Goal: Task Accomplishment & Management: Complete application form

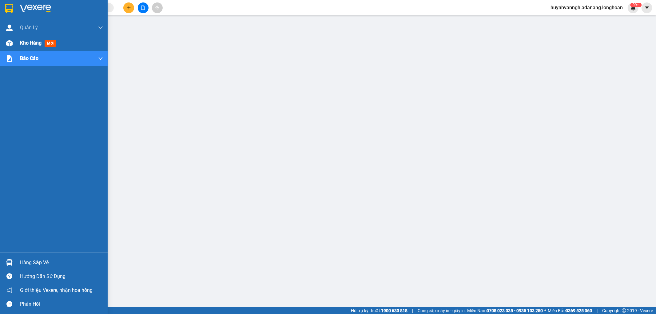
click at [29, 44] on span "Kho hàng" at bounding box center [31, 43] width 22 height 6
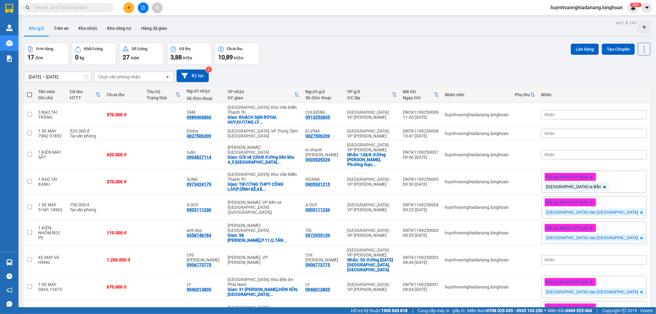
click at [607, 114] on div "Nhãn" at bounding box center [594, 114] width 106 height 9
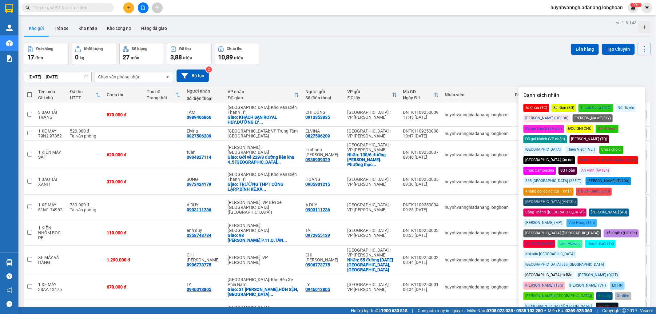
click at [564, 125] on div "Đã gọi khách (VP gửi)" at bounding box center [544, 129] width 41 height 8
drag, startPoint x: 529, startPoint y: 73, endPoint x: 554, endPoint y: 91, distance: 30.8
click at [531, 73] on div "[DATE] – [DATE] Press the down arrow key to interact with the calendar and sele…" at bounding box center [337, 76] width 627 height 13
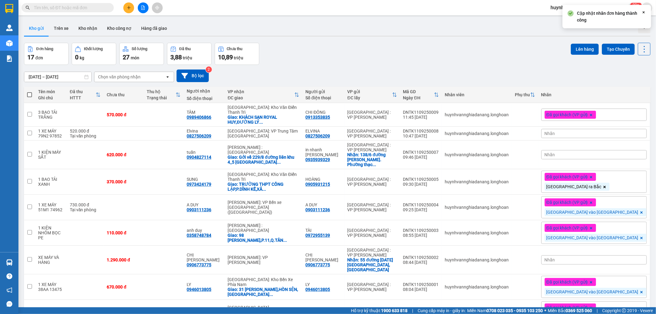
click at [588, 115] on span "Đã gọi khách (VP gửi)" at bounding box center [568, 115] width 42 height 6
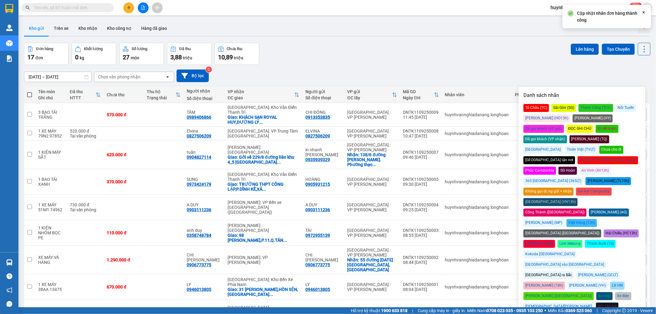
click at [544, 271] on div "[GEOGRAPHIC_DATA] ra Bắc" at bounding box center [549, 275] width 50 height 8
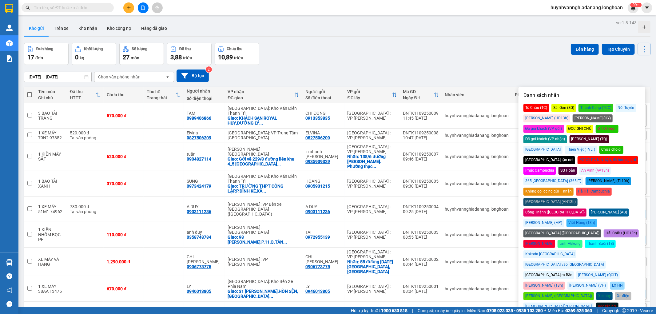
click at [499, 76] on div "[DATE] – [DATE] Press the down arrow key to interact with the calendar and sele…" at bounding box center [337, 76] width 627 height 13
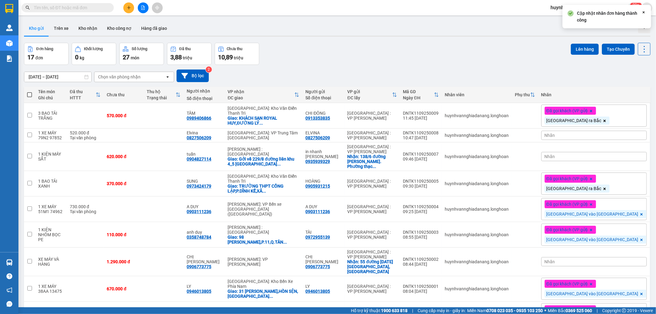
click at [604, 133] on div "Nhãn" at bounding box center [594, 135] width 106 height 9
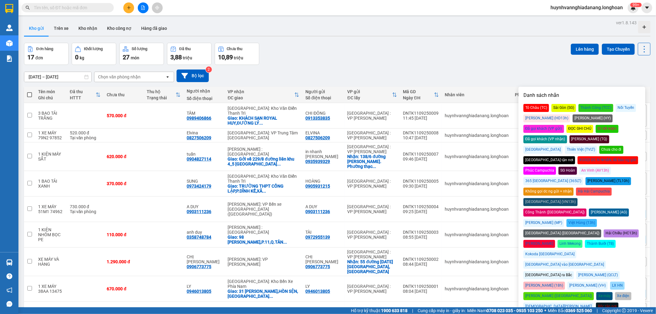
click at [564, 125] on div "Đã gọi khách (VP gửi)" at bounding box center [544, 129] width 41 height 8
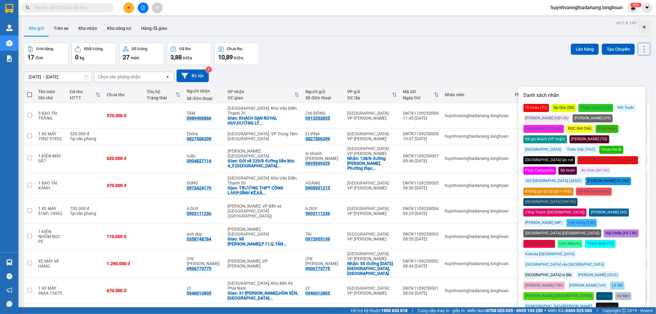
click at [604, 261] on div "[GEOGRAPHIC_DATA] vào [GEOGRAPHIC_DATA]" at bounding box center [565, 265] width 82 height 8
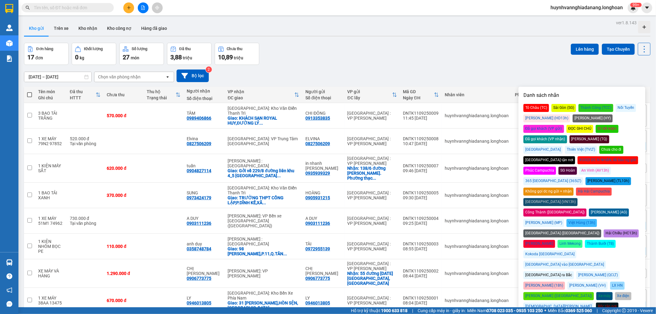
drag, startPoint x: 527, startPoint y: 67, endPoint x: 540, endPoint y: 81, distance: 19.0
click at [528, 67] on div "[DATE] – [DATE] Press the down arrow key to interact with the calendar and sele…" at bounding box center [337, 76] width 627 height 22
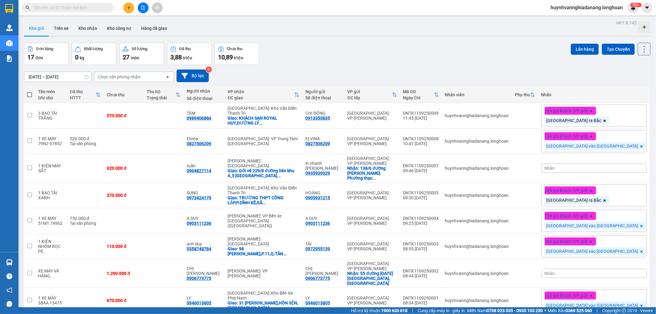
click at [602, 169] on div "Nhãn" at bounding box center [594, 168] width 106 height 9
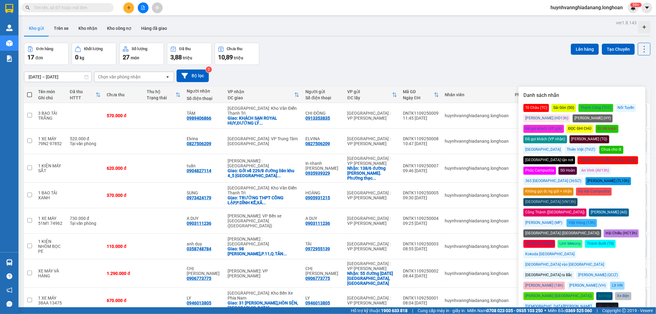
click at [606, 261] on div "[GEOGRAPHIC_DATA] vào [GEOGRAPHIC_DATA]" at bounding box center [565, 265] width 82 height 8
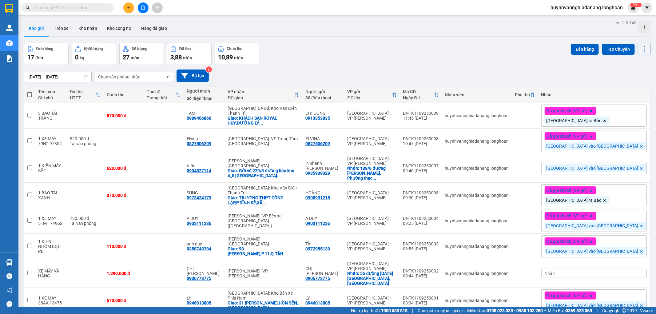
drag, startPoint x: 495, startPoint y: 74, endPoint x: 538, endPoint y: 102, distance: 50.7
click at [497, 74] on div "[DATE] – [DATE] Press the down arrow key to interact with the calendar and sele…" at bounding box center [337, 76] width 627 height 13
click at [612, 116] on icon at bounding box center [614, 116] width 4 height 4
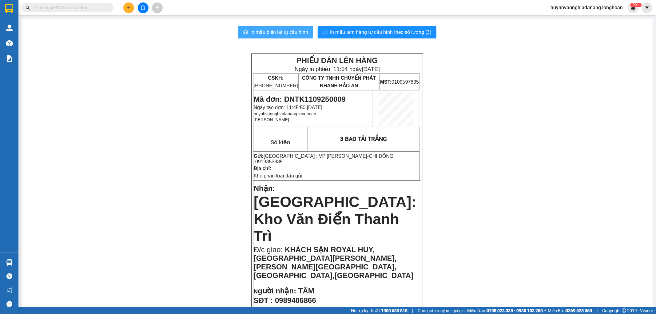
click at [285, 34] on span "In mẫu biên lai tự cấu hình" at bounding box center [279, 32] width 58 height 8
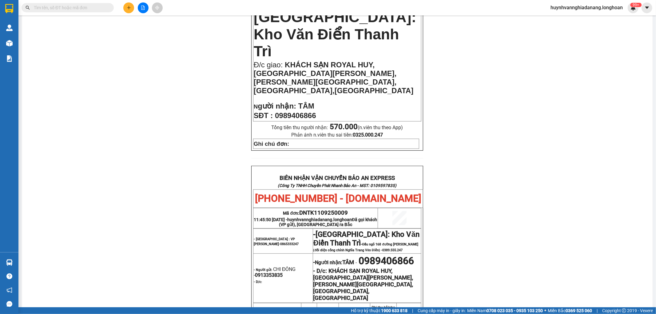
scroll to position [205, 0]
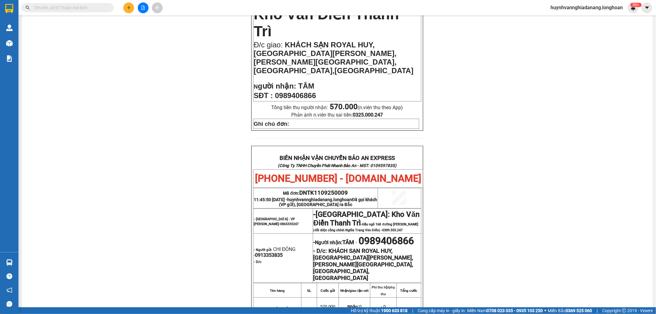
click at [143, 121] on div "PHIẾU DÁN LÊN HÀNG Ngày in phiếu: 11:54 [DATE] CSKH: [PHONE_NUMBER] CÔNG TY TNH…" at bounding box center [337, 156] width 616 height 614
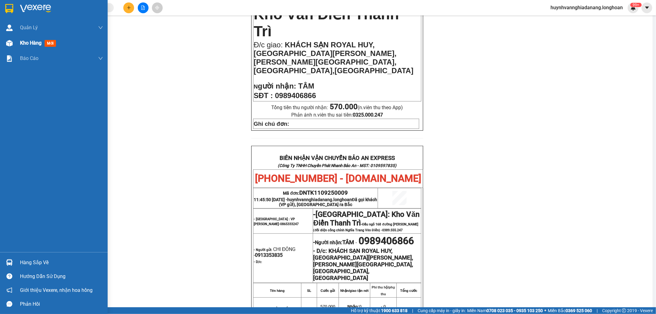
click at [17, 44] on div "Kho hàng mới" at bounding box center [54, 42] width 108 height 15
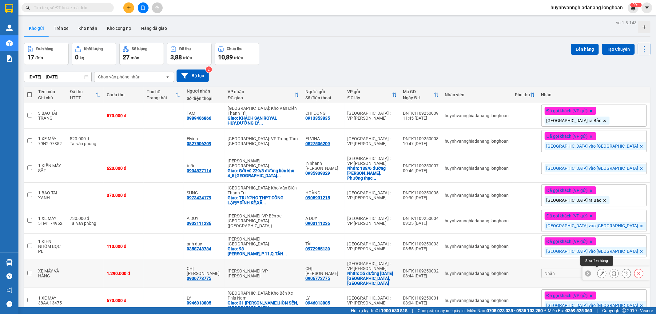
click at [600, 273] on icon at bounding box center [602, 273] width 4 height 4
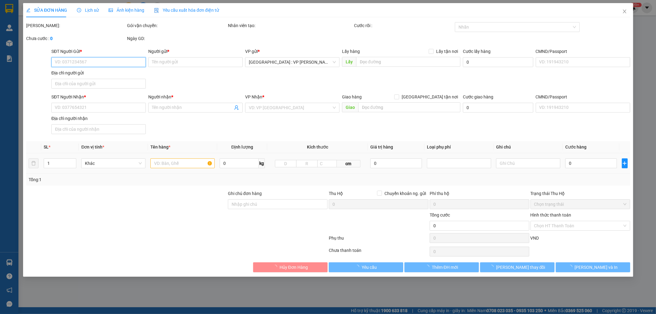
type input "0906773775"
type input "CHỊ [PERSON_NAME]"
checkbox input "true"
type input "55 đường [DATE][GEOGRAPHIC_DATA], [GEOGRAPHIC_DATA]"
type input "0906773775"
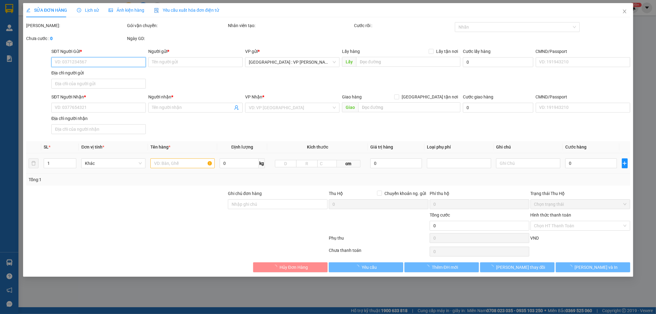
type input "CHỊ [PERSON_NAME]"
type input "1.290.000"
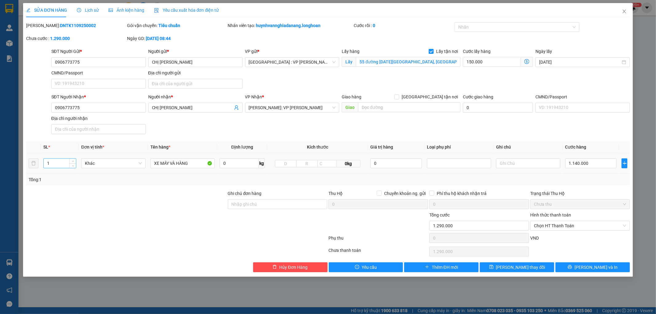
click at [65, 163] on input "1" at bounding box center [60, 163] width 32 height 9
type input "3"
click at [191, 163] on input "XE MÁY VÀ HÀNG" at bounding box center [182, 163] width 64 height 10
type input "X"
type input "1"
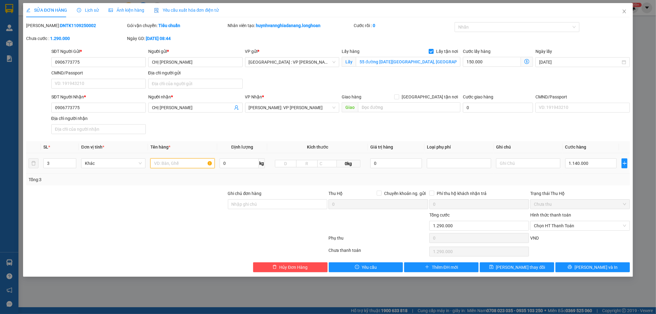
click at [170, 162] on input "text" at bounding box center [182, 163] width 64 height 10
type input "1 XE MÁY 59U1 64649+2 THÙNG GIẤY"
click at [295, 203] on input "Ghi chú đơn hàng" at bounding box center [278, 204] width 100 height 10
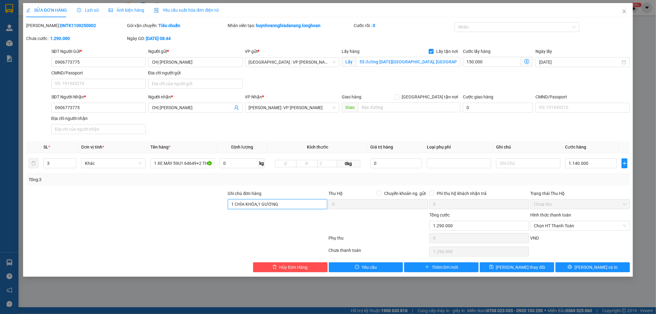
click at [292, 203] on input "1 CHÌA KHÓA,1 GƯƠNG" at bounding box center [278, 204] width 100 height 10
type input "1 CHÌA KHÓA,1 GƯƠNG,HÀNG HÓA KHÔNG BAO HƯ VỠ"
click at [531, 266] on span "[PERSON_NAME] thay đổi" at bounding box center [520, 267] width 49 height 7
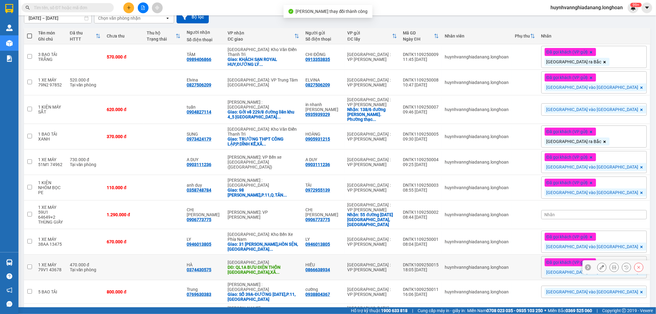
scroll to position [102, 0]
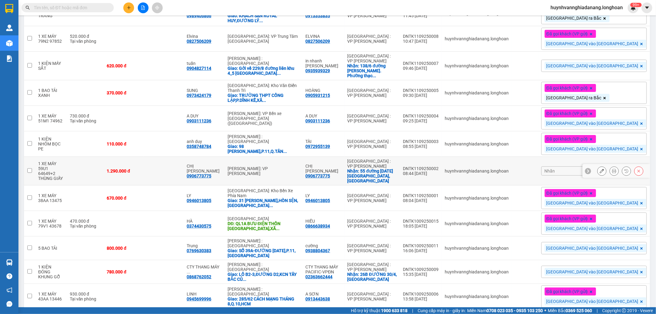
click at [330, 174] on div "0906773775" at bounding box center [317, 176] width 25 height 5
copy div "0906773775"
click at [612, 169] on icon at bounding box center [614, 171] width 4 height 4
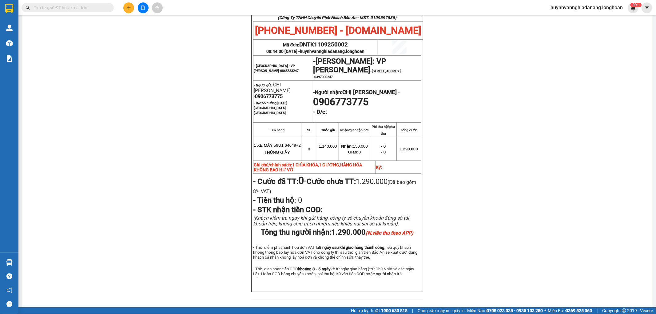
scroll to position [273, 0]
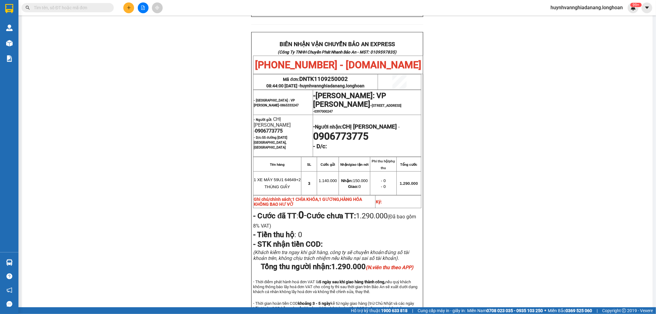
click at [71, 11] on span at bounding box center [68, 7] width 92 height 9
click at [71, 11] on input "text" at bounding box center [70, 7] width 73 height 7
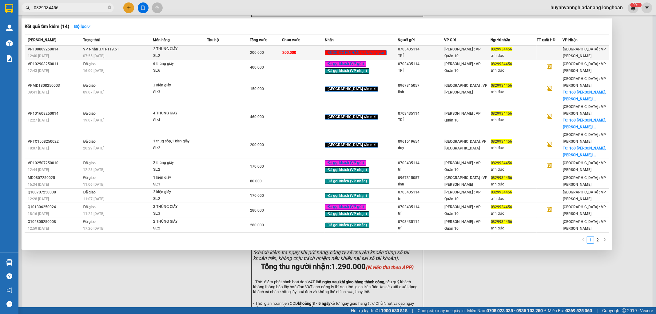
type input "0829934456"
click at [225, 48] on td at bounding box center [228, 53] width 43 height 14
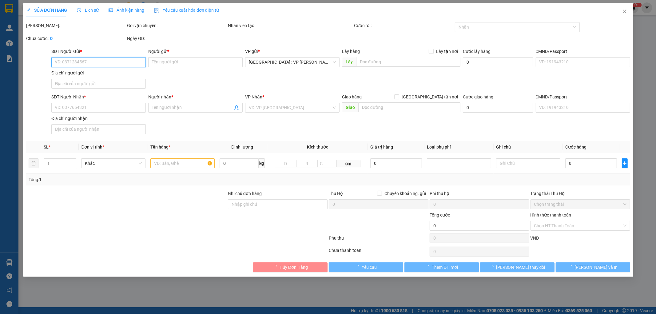
type input "0703435114"
type input "TRÍ"
type input "0829934456"
type input "anh đức"
type input "hàng k bao bể vỡ hư hỏng"
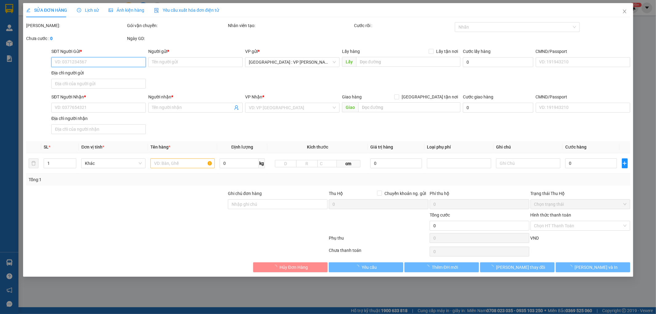
type input "200.000"
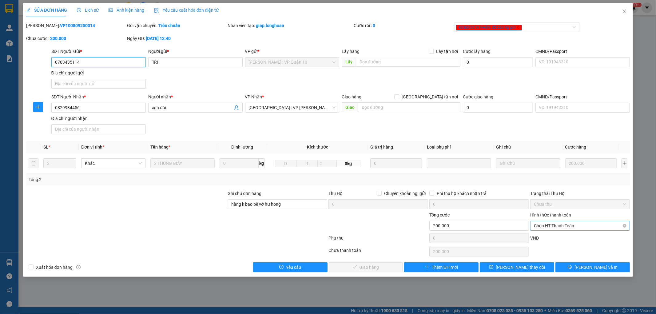
click at [574, 224] on span "Chọn HT Thanh Toán" at bounding box center [580, 225] width 92 height 9
click at [567, 235] on div "Tại văn phòng" at bounding box center [580, 238] width 92 height 7
type input "0"
drag, startPoint x: 377, startPoint y: 268, endPoint x: 377, endPoint y: 263, distance: 4.7
click at [377, 267] on span "[PERSON_NAME] và Giao hàng" at bounding box center [370, 267] width 59 height 7
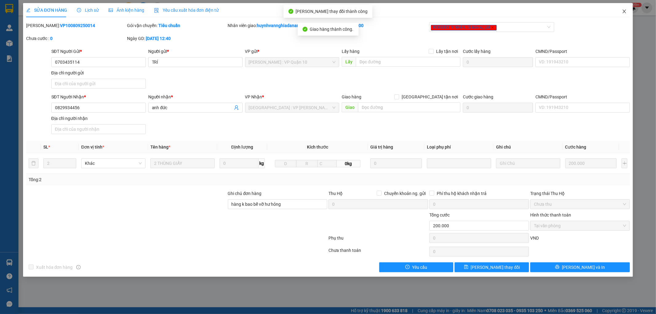
click at [625, 10] on icon "close" at bounding box center [624, 12] width 3 height 4
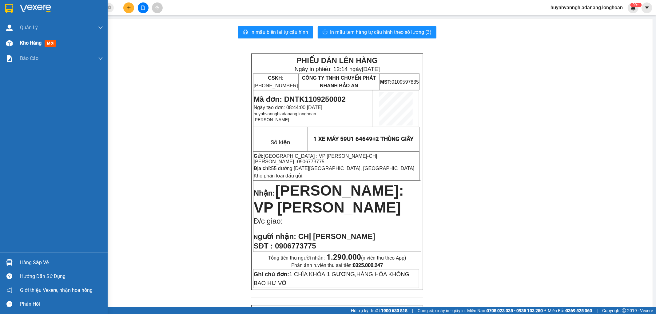
click at [19, 43] on div "Kho hàng mới" at bounding box center [54, 42] width 108 height 15
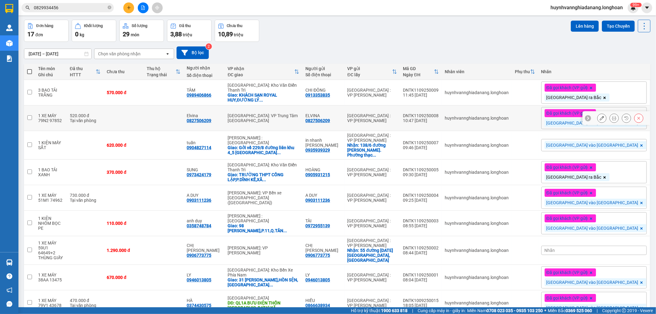
scroll to position [34, 0]
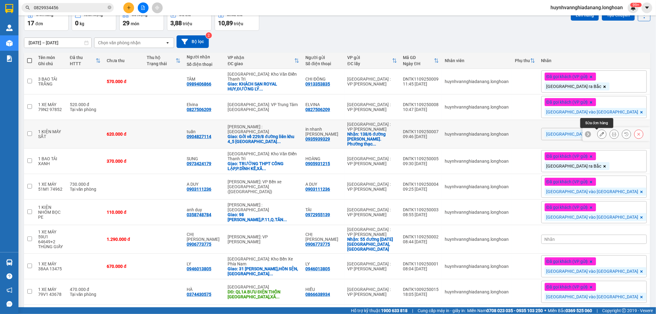
click at [600, 134] on icon at bounding box center [602, 134] width 4 height 4
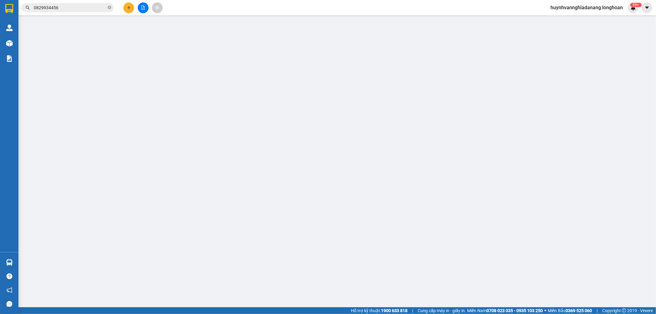
type input "0935939329"
type input "in nhanh [PERSON_NAME]"
checkbox input "true"
type input "138/6 đường [PERSON_NAME]. Phường thạc gián..quận thanh khê..[GEOGRAPHIC_DATA]"
type input "0904827114"
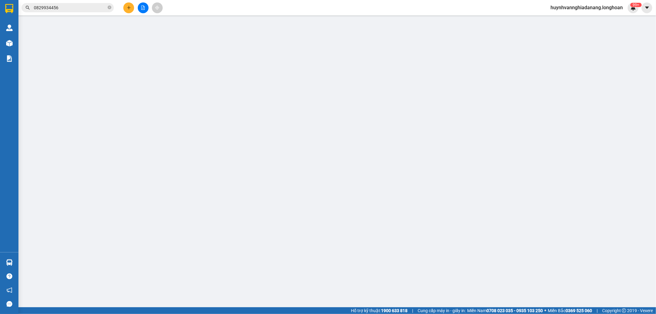
type input "tuấn"
checkbox input "true"
type input "Gởi về 229/8 đường liên khu 4_5 bình [GEOGRAPHIC_DATA]"
type input "KHÔNG BAO HƯ VỠ,MÓP MÉO"
type input "620.000"
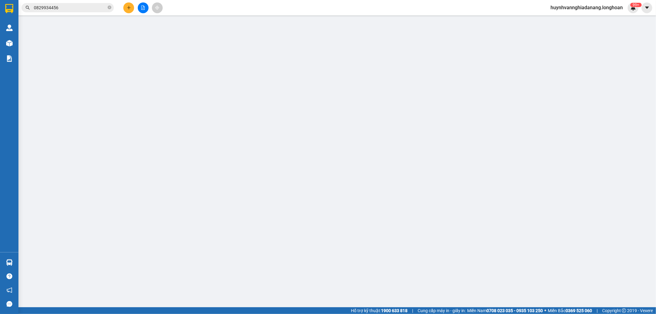
type input "620.000"
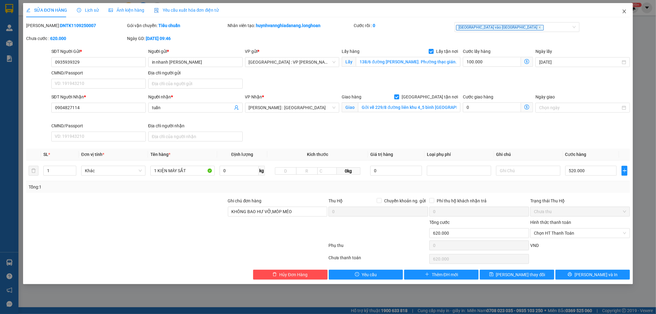
click at [625, 10] on icon "close" at bounding box center [624, 11] width 5 height 5
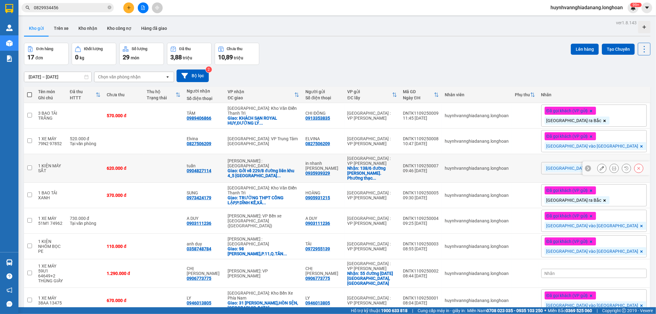
click at [600, 170] on icon at bounding box center [602, 168] width 4 height 4
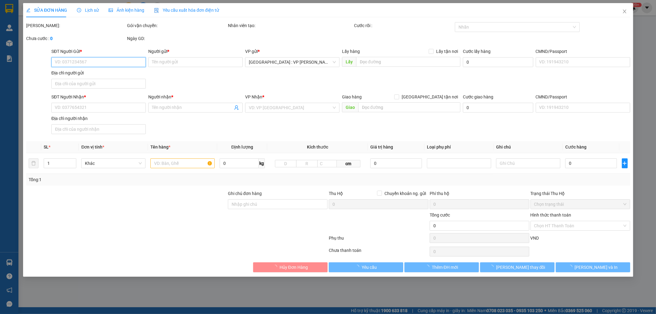
type input "0935939329"
type input "in nhanh [PERSON_NAME]"
checkbox input "true"
type input "138/6 đường [PERSON_NAME]. Phường thạc gián..quận thanh khê..[GEOGRAPHIC_DATA]"
type input "0904827114"
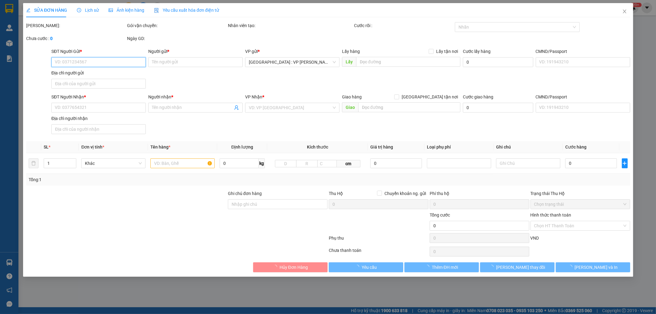
type input "tuấn"
checkbox input "true"
type input "Gởi về 229/8 đường liên khu 4_5 bình [GEOGRAPHIC_DATA]"
type input "KHÔNG BAO HƯ VỠ,MÓP MÉO"
type input "620.000"
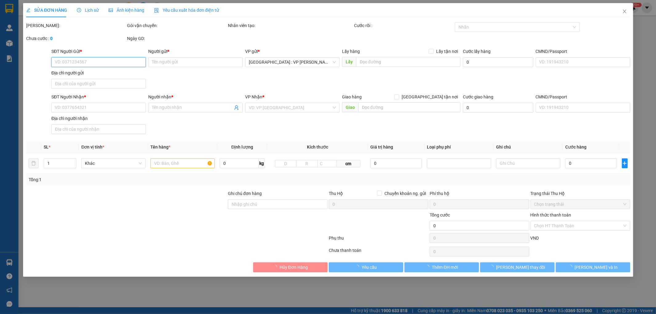
type input "620.000"
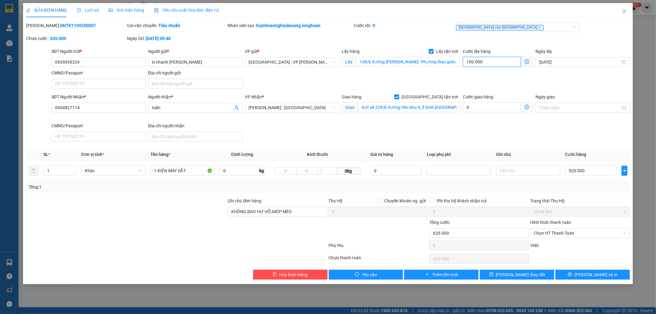
click at [489, 60] on input "100.000" at bounding box center [492, 62] width 58 height 10
type input "6"
type input "520.006"
type input "520.065"
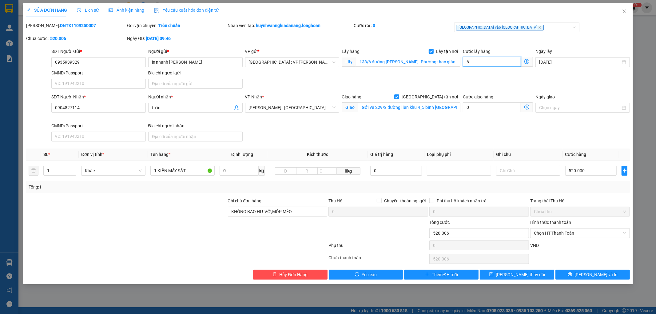
type input "520.065"
type input "650"
type input "520.650"
type input "6.500"
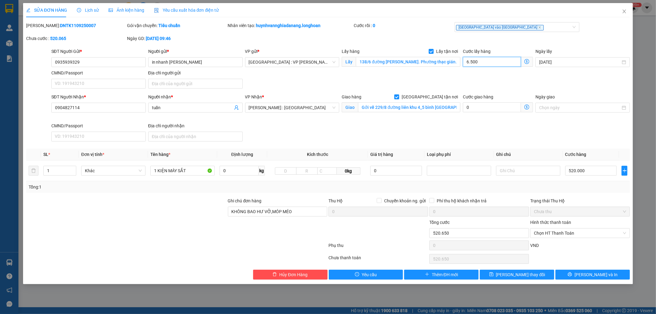
type input "526.500"
type input "585.000"
drag, startPoint x: 485, startPoint y: 57, endPoint x: 459, endPoint y: 63, distance: 26.9
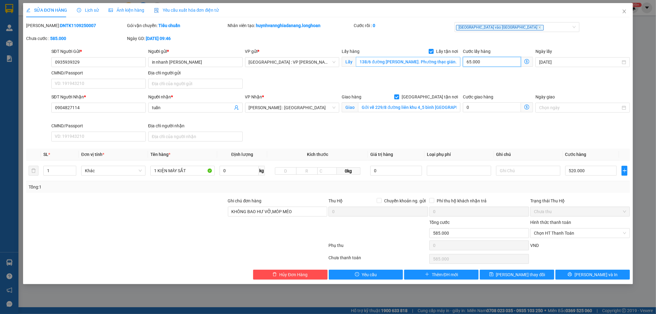
click at [459, 63] on div "SĐT Người Gửi * 0935939329 Người gửi * in nhanh đức ngọc VP gửi * [GEOGRAPHIC_D…" at bounding box center [340, 69] width 581 height 43
type input "1"
type input "520.001"
type input "10"
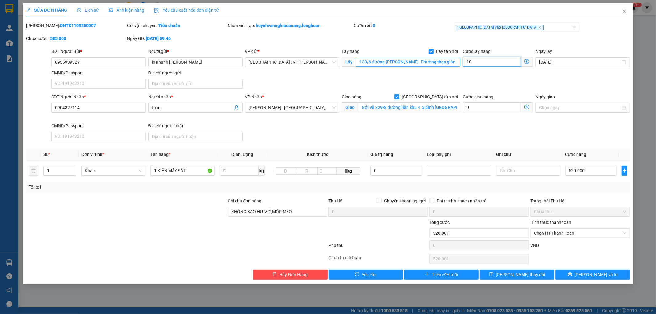
type input "520.010"
type input "100"
type input "520.100"
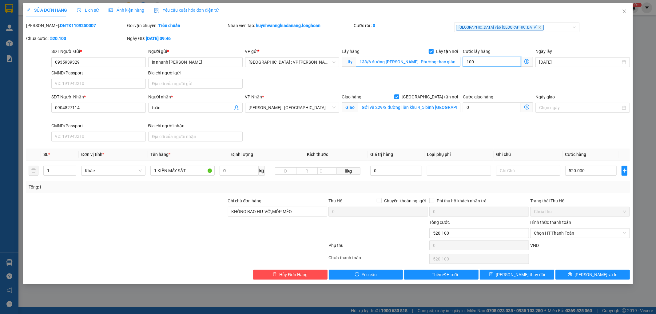
type input "521.000"
type input "10.000"
type input "530.000"
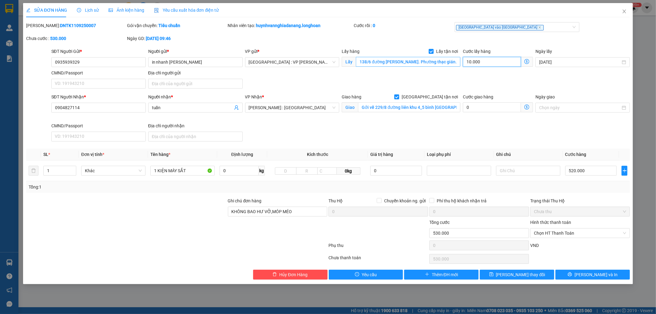
type input "100.000"
type input "620.000"
drag, startPoint x: 487, startPoint y: 64, endPoint x: 459, endPoint y: 65, distance: 28.0
click at [459, 65] on div "SĐT Người Gửi * 0935939329 Người gửi * in nhanh đức ngọc VP gửi * [GEOGRAPHIC_D…" at bounding box center [340, 69] width 581 height 43
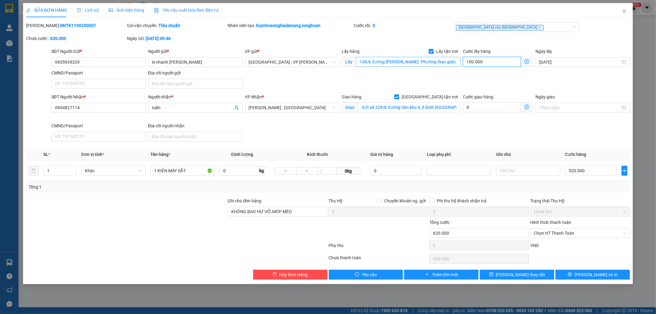
type input "520.006"
type input "65"
type input "520.065"
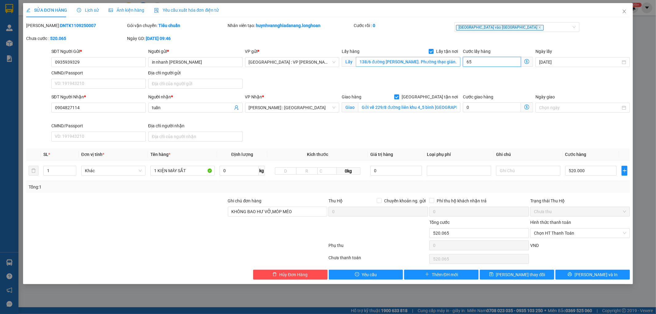
type input "650"
type input "520.650"
type input "526.500"
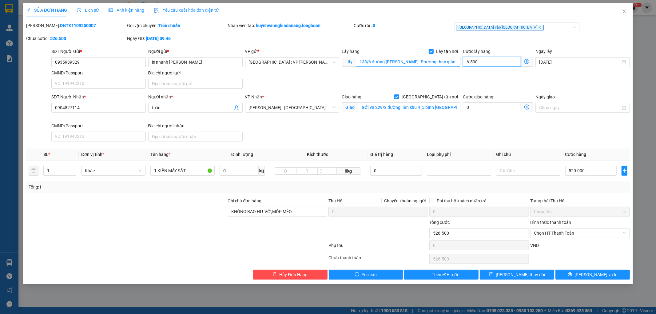
type input "65.000"
type input "585.000"
type input "65.000"
type input "4"
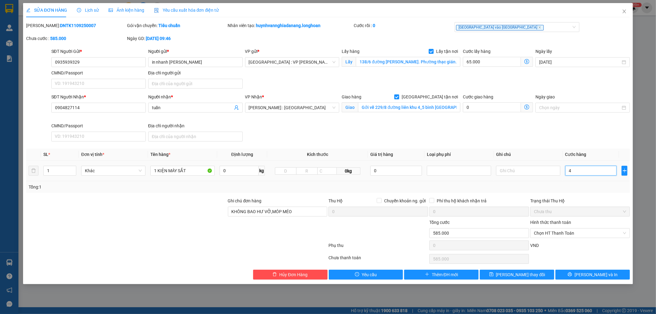
type input "65.004"
type input "40"
type input "65.040"
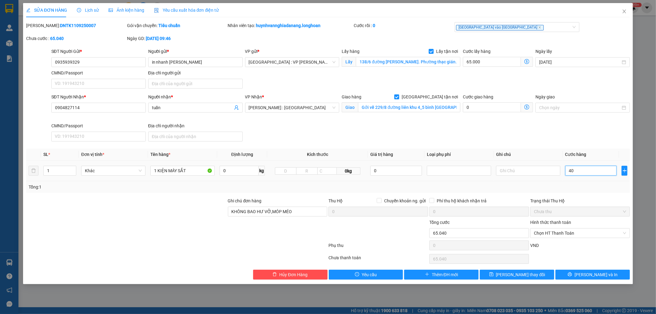
type input "405"
type input "65.405"
type input "4.050"
type input "69.050"
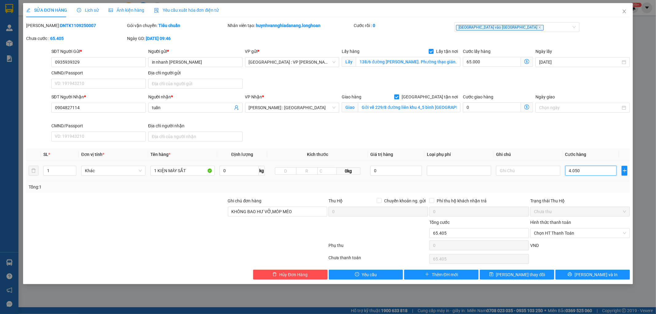
type input "69.050"
type input "105.500"
type input "405.000"
type input "470.000"
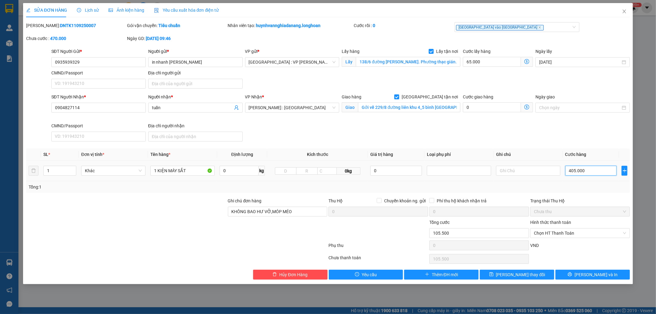
type input "470.000"
type input "405.000"
click at [533, 275] on button "[PERSON_NAME] thay đổi" at bounding box center [517, 275] width 74 height 10
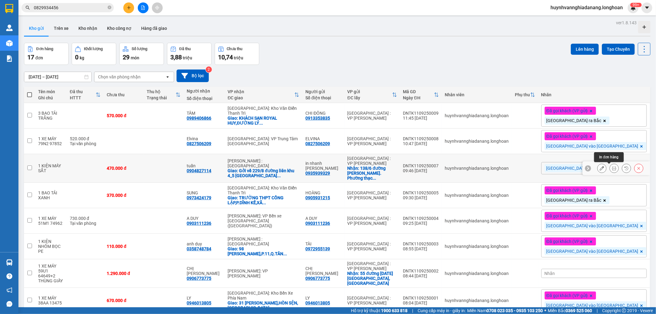
click at [612, 167] on icon at bounding box center [614, 168] width 4 height 4
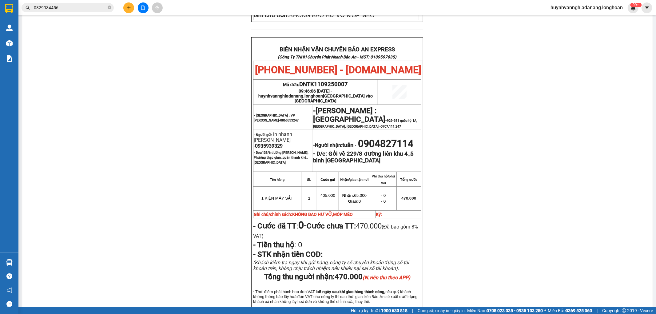
scroll to position [308, 0]
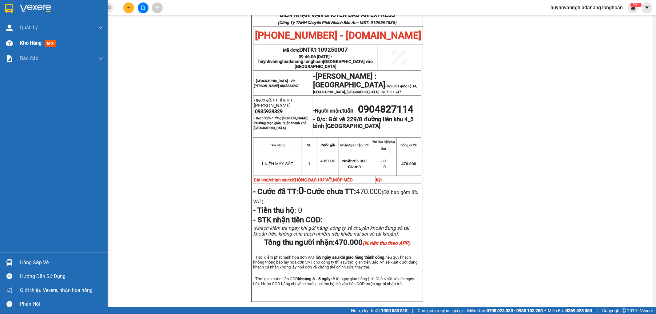
click at [22, 43] on span "Kho hàng" at bounding box center [31, 43] width 22 height 6
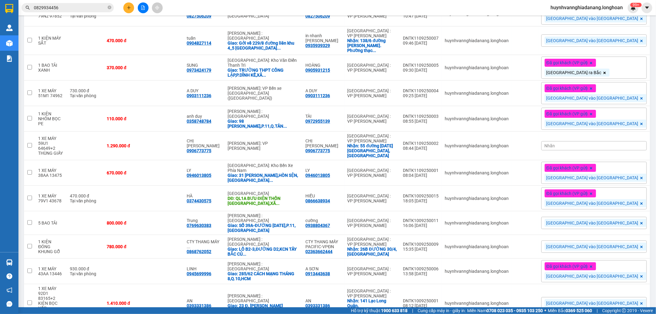
scroll to position [122, 0]
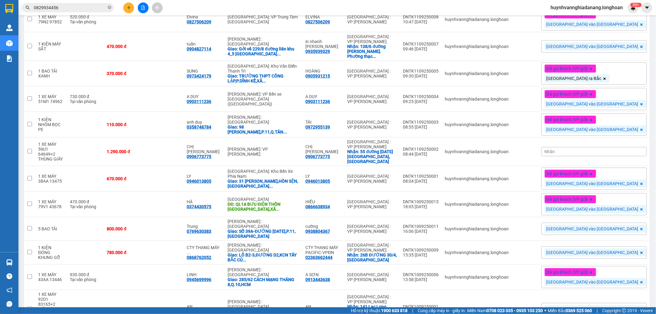
click at [605, 148] on div "Nhãn" at bounding box center [594, 151] width 106 height 9
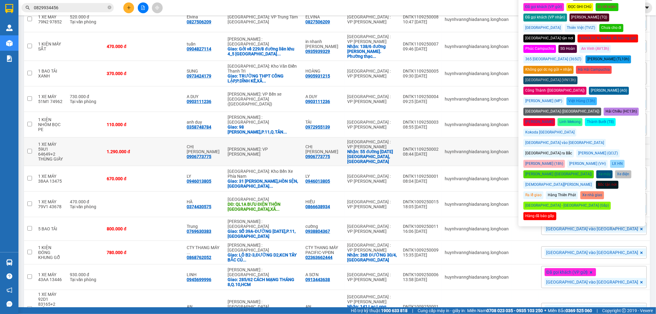
scroll to position [54, 0]
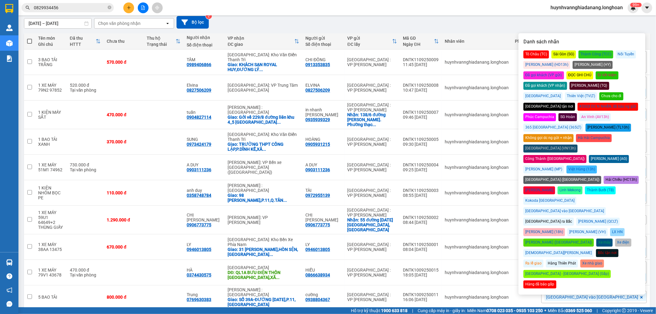
click at [602, 207] on div "[GEOGRAPHIC_DATA] vào [GEOGRAPHIC_DATA]" at bounding box center [565, 211] width 82 height 8
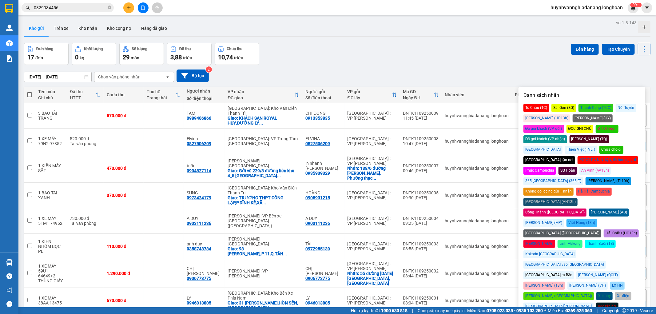
drag, startPoint x: 458, startPoint y: 55, endPoint x: 482, endPoint y: 69, distance: 27.8
click at [459, 55] on div "Đơn hàng 17 đơn Khối lượng 0 kg Số lượng 29 món Đã thu 3,88 triệu Chưa thu 10,7…" at bounding box center [337, 54] width 627 height 22
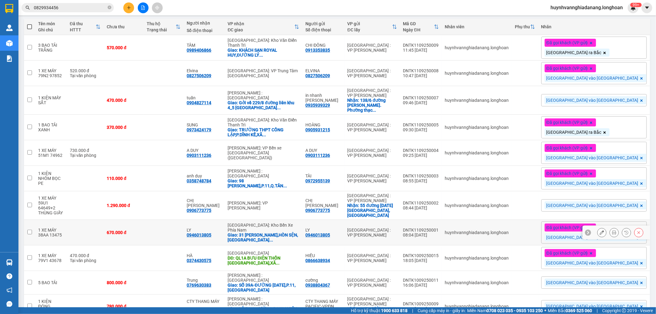
scroll to position [68, 0]
click at [640, 204] on icon at bounding box center [641, 205] width 2 height 2
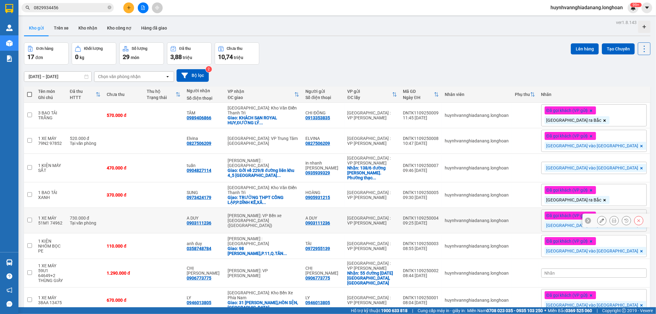
scroll to position [0, 0]
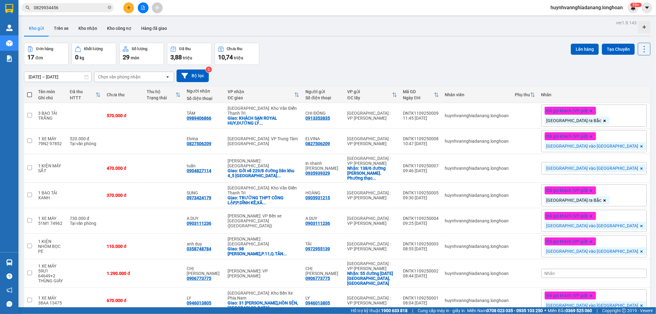
click at [606, 169] on span "[GEOGRAPHIC_DATA] vào [GEOGRAPHIC_DATA]" at bounding box center [593, 169] width 92 height 6
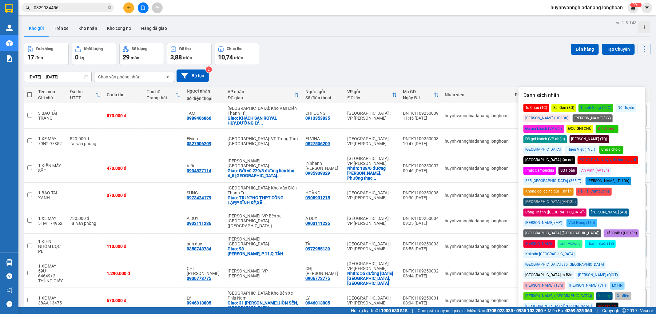
click at [564, 125] on div "Đã gọi khách (VP gửi)" at bounding box center [544, 129] width 41 height 8
click at [526, 71] on div "[DATE] – [DATE] Press the down arrow key to interact with the calendar and sele…" at bounding box center [337, 76] width 627 height 13
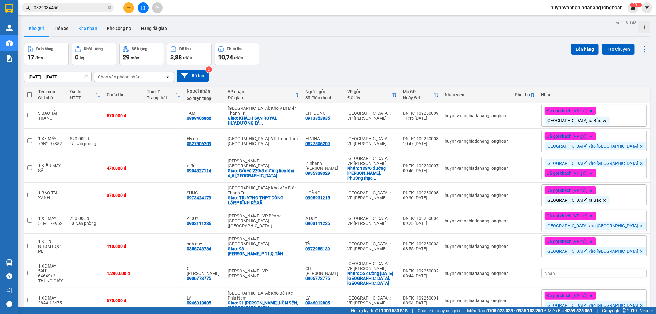
click at [81, 28] on button "Kho nhận" at bounding box center [88, 28] width 29 height 15
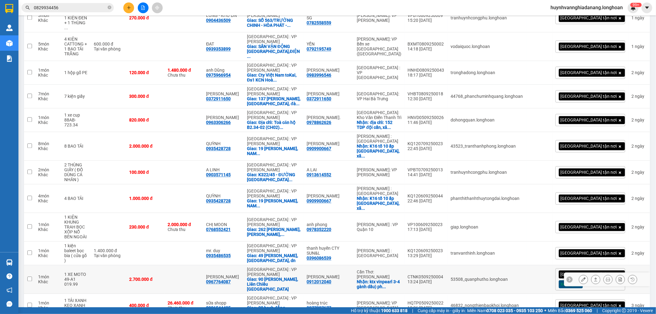
scroll to position [1015, 0]
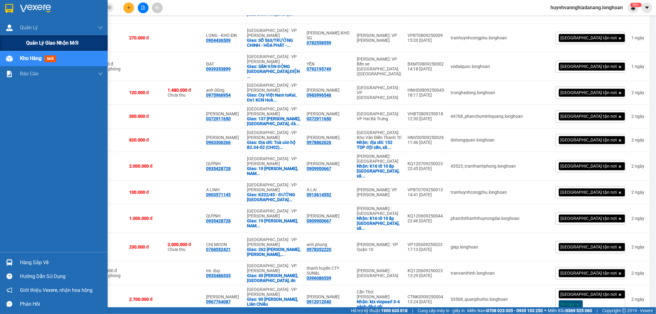
click at [37, 44] on span "Quản lý giao nhận mới" at bounding box center [52, 43] width 52 height 8
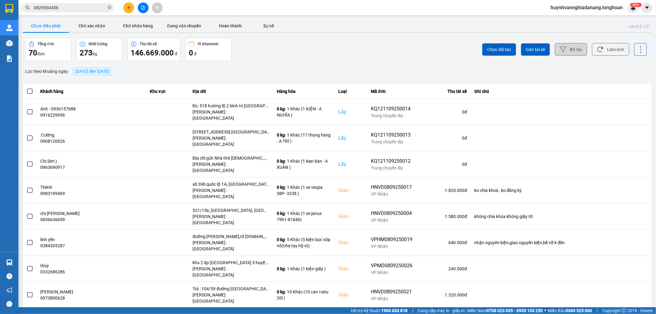
click at [560, 49] on icon at bounding box center [563, 50] width 6 height 6
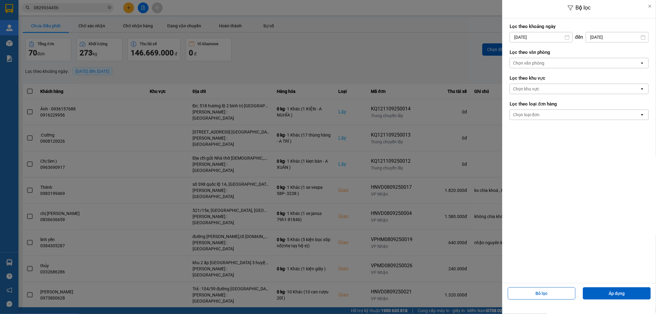
click at [381, 58] on div at bounding box center [328, 157] width 656 height 314
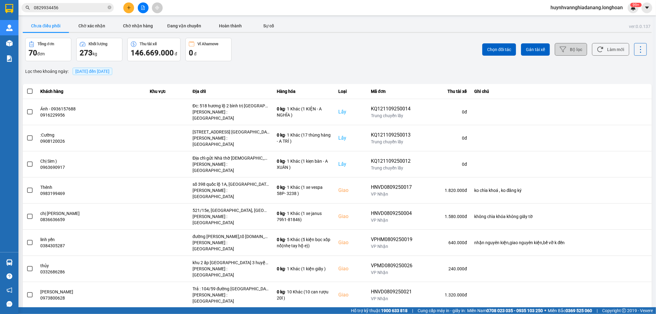
click at [134, 26] on button "Chờ nhận hàng" at bounding box center [138, 26] width 46 height 12
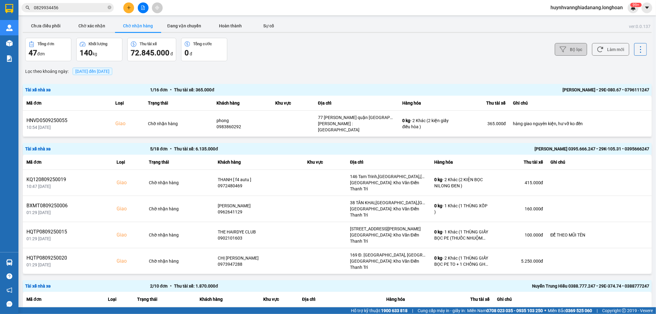
click at [567, 50] on button "Bộ lọc" at bounding box center [571, 49] width 32 height 13
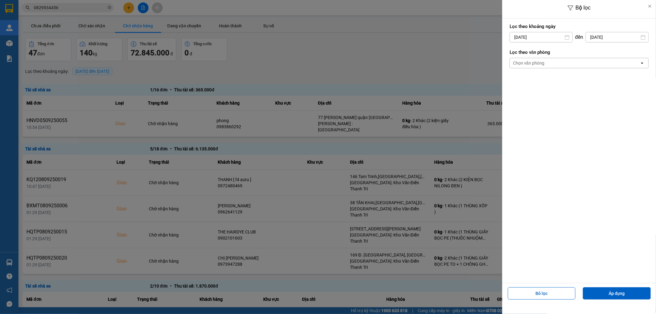
click at [549, 37] on input "[DATE]" at bounding box center [541, 37] width 62 height 10
click at [514, 80] on div "1" at bounding box center [513, 81] width 9 height 7
type input "[DATE]"
click at [539, 63] on div "Chọn văn phòng" at bounding box center [528, 63] width 31 height 6
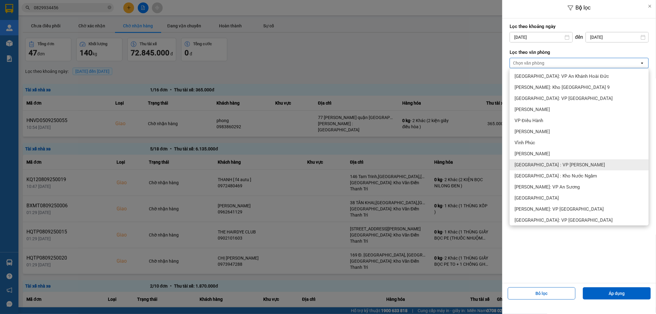
click at [564, 165] on span "[GEOGRAPHIC_DATA] : VP [PERSON_NAME]" at bounding box center [560, 165] width 90 height 6
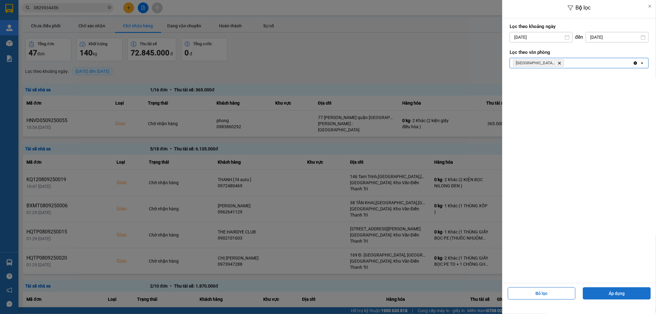
click at [612, 294] on button "Áp dụng" at bounding box center [617, 293] width 68 height 12
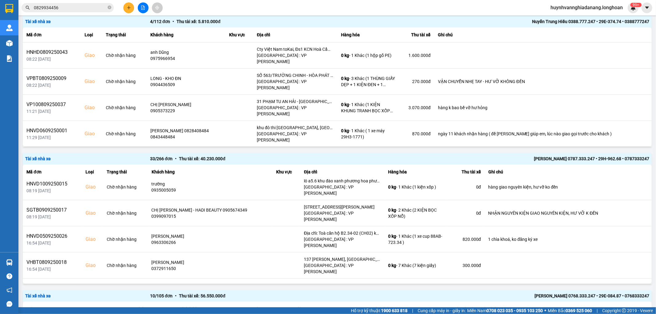
scroll to position [597, 0]
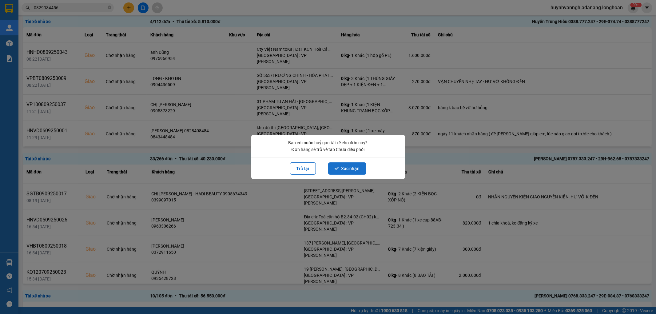
click at [350, 170] on button "Xác nhận" at bounding box center [347, 168] width 38 height 12
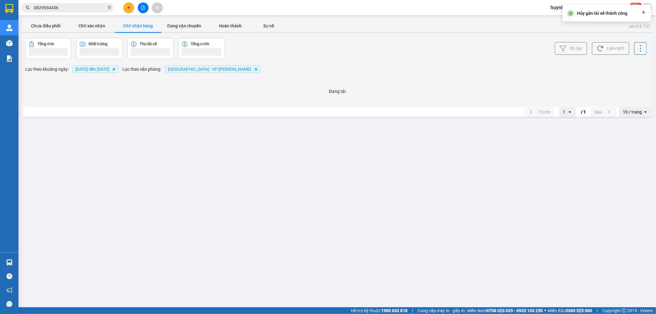
scroll to position [0, 0]
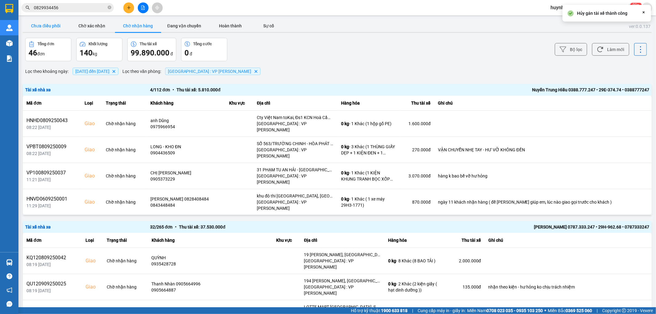
click at [53, 29] on button "Chưa điều phối" at bounding box center [46, 26] width 46 height 12
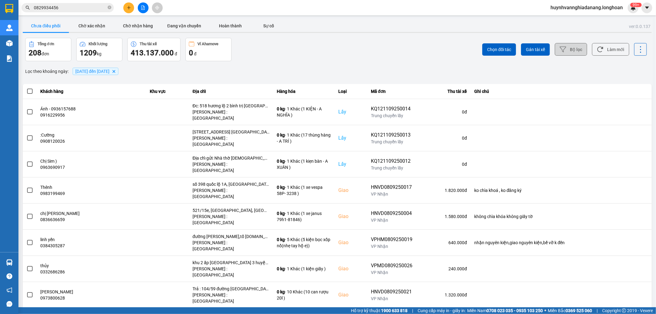
click at [565, 51] on button "Bộ lọc" at bounding box center [571, 49] width 32 height 13
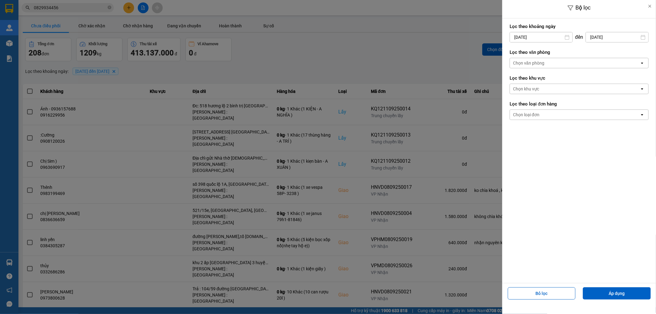
click at [565, 63] on div "Chọn văn phòng" at bounding box center [575, 63] width 130 height 10
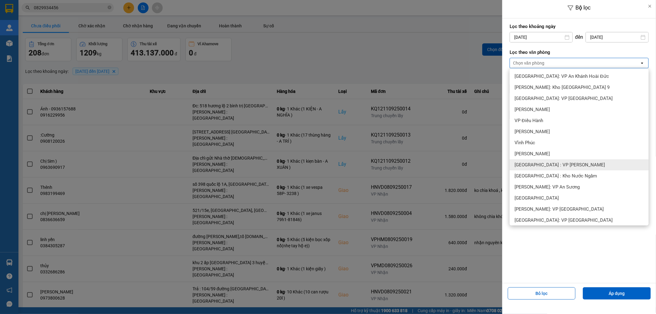
drag, startPoint x: 551, startPoint y: 164, endPoint x: 560, endPoint y: 176, distance: 14.8
click at [552, 165] on span "[GEOGRAPHIC_DATA] : VP [PERSON_NAME]" at bounding box center [560, 165] width 90 height 6
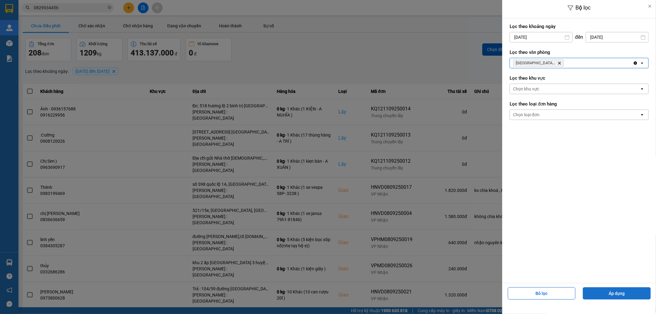
click at [617, 293] on button "Áp dụng" at bounding box center [617, 293] width 68 height 12
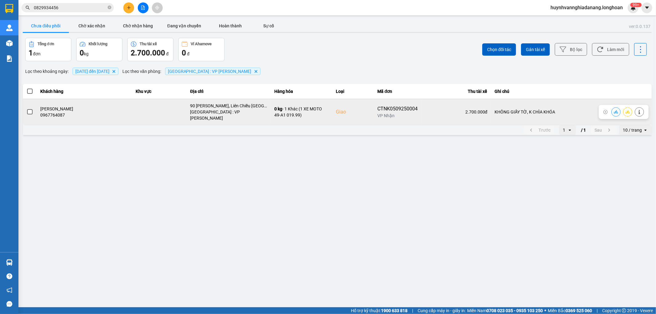
click at [30, 111] on span at bounding box center [30, 112] width 6 height 6
click at [26, 109] on input "checkbox" at bounding box center [26, 109] width 0 height 0
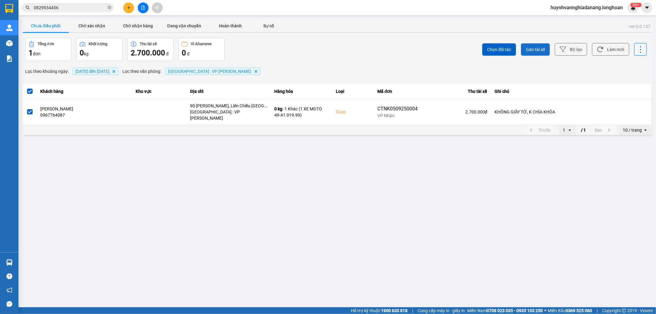
click at [537, 50] on span "Gán tài xế" at bounding box center [535, 49] width 19 height 6
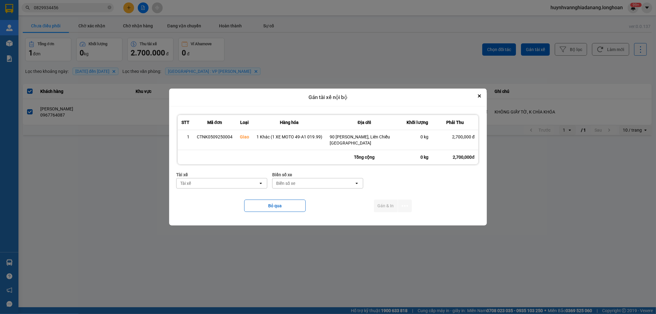
click at [213, 186] on div "Tài xế" at bounding box center [218, 183] width 82 height 10
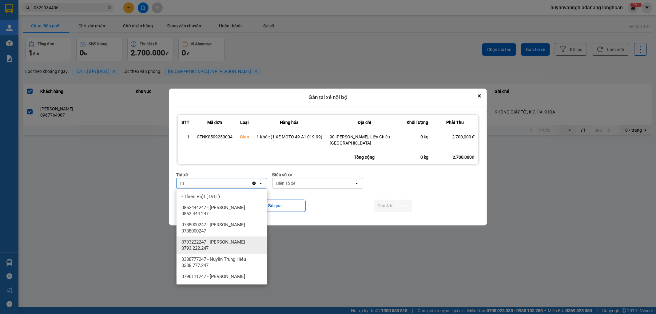
type input "HI"
drag, startPoint x: 225, startPoint y: 254, endPoint x: 266, endPoint y: 221, distance: 52.7
click at [226, 254] on div "0388777247 - Nuyễn Trung Hiếu 0388.777.247" at bounding box center [222, 262] width 91 height 17
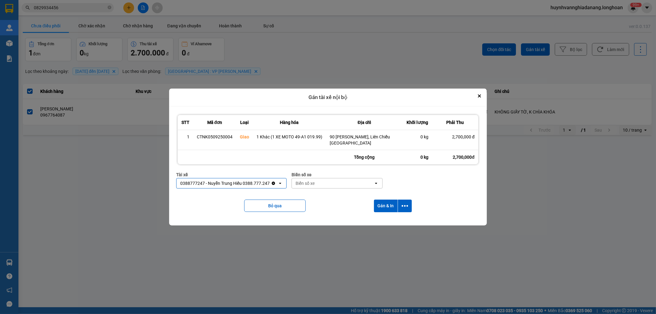
click at [312, 184] on div "Biển số xe" at bounding box center [305, 183] width 19 height 6
type input "7474"
click at [327, 196] on div "29E-374.74" at bounding box center [337, 196] width 91 height 11
click at [404, 205] on icon "dialog" at bounding box center [405, 206] width 6 height 6
click at [385, 222] on span "Chỉ gán tài" at bounding box center [380, 223] width 20 height 6
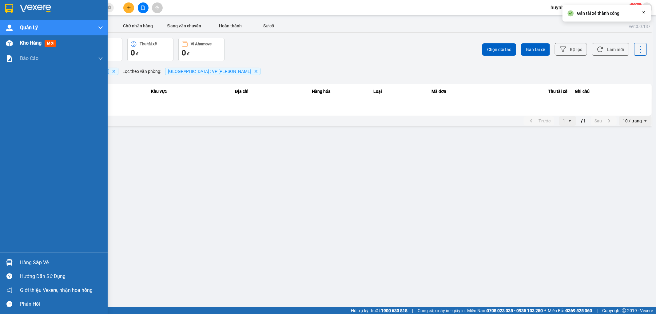
click at [33, 44] on span "Kho hàng" at bounding box center [31, 43] width 22 height 6
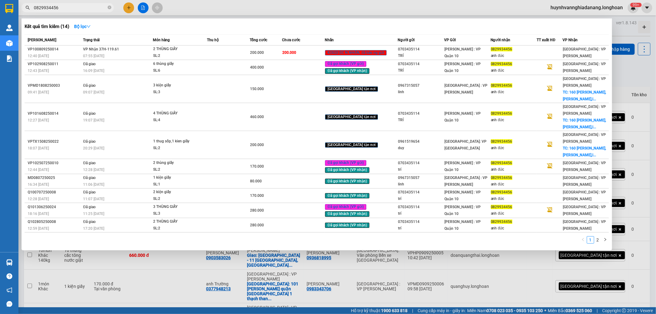
click at [88, 9] on input "0829934456" at bounding box center [70, 7] width 73 height 7
type input "0"
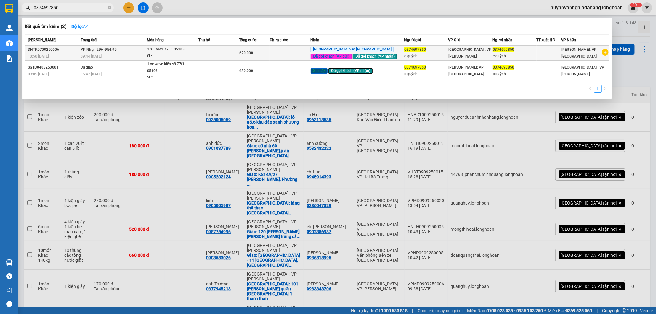
type input "0374697850"
click at [231, 57] on td at bounding box center [218, 53] width 41 height 15
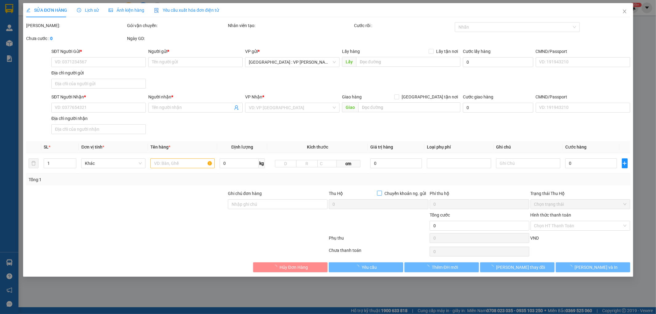
type input "0374697850"
type input "c quỳnh"
type input "0374697850"
type input "c quỳnh"
type input "1 CHÌA KHÓA,1 GƯƠNG,1 MŨ BH"
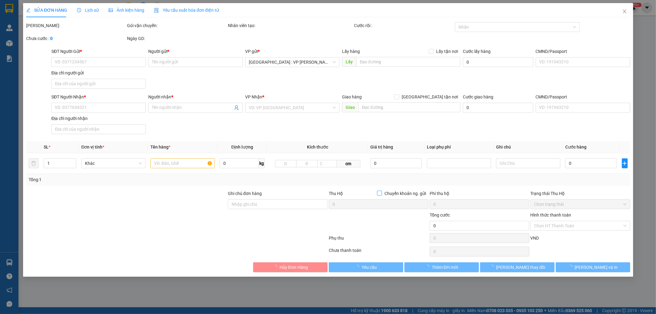
type input "620.000"
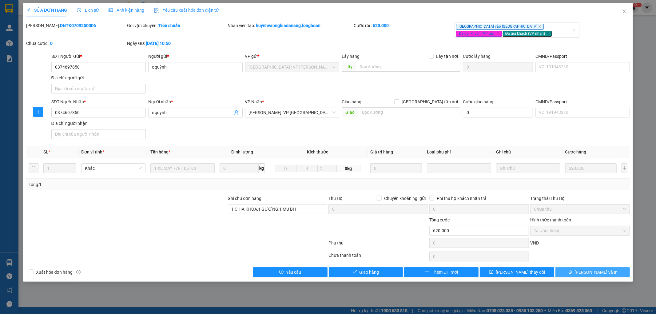
click at [599, 272] on span "[PERSON_NAME] và In" at bounding box center [596, 272] width 43 height 7
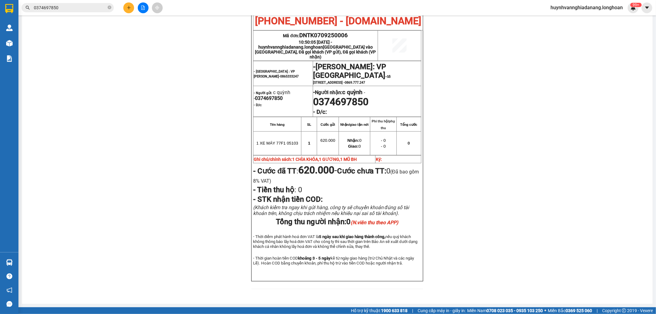
scroll to position [285, 0]
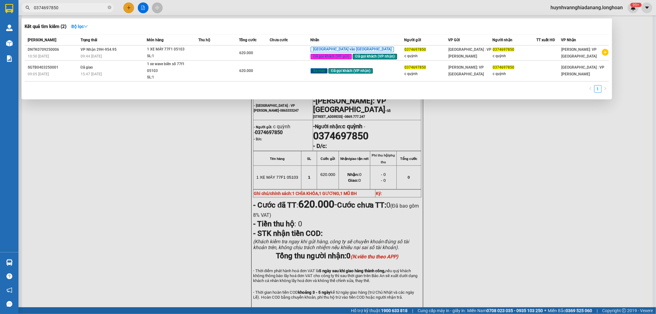
click at [73, 8] on input "0374697850" at bounding box center [70, 7] width 73 height 7
type input "0"
type input "0374697"
click at [198, 56] on span "1 XE MÁY 77F1 05103 SL: 1" at bounding box center [172, 52] width 51 height 13
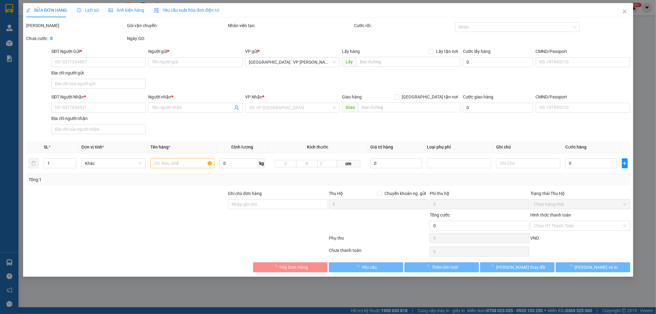
type input "0374697850"
type input "c quỳnh"
type input "0374697850"
type input "c quỳnh"
type input "1 CHÌA KHÓA,1 GƯƠNG,1 MŨ BH"
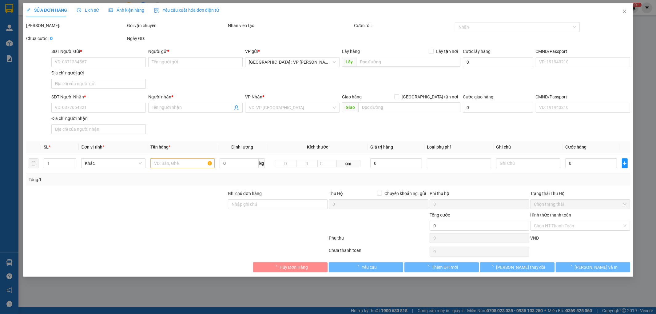
type input "620.000"
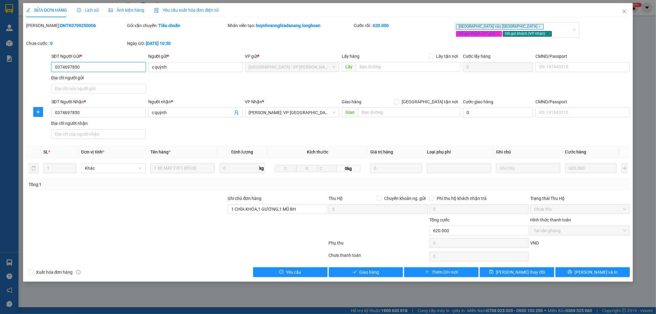
drag, startPoint x: 83, startPoint y: 65, endPoint x: 53, endPoint y: 66, distance: 30.5
click at [53, 66] on input "0374697850" at bounding box center [98, 67] width 94 height 10
click at [87, 8] on span "Lịch sử" at bounding box center [88, 10] width 22 height 5
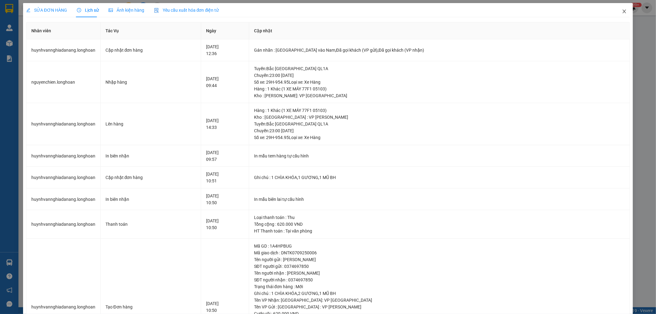
click at [622, 12] on icon "close" at bounding box center [624, 11] width 5 height 5
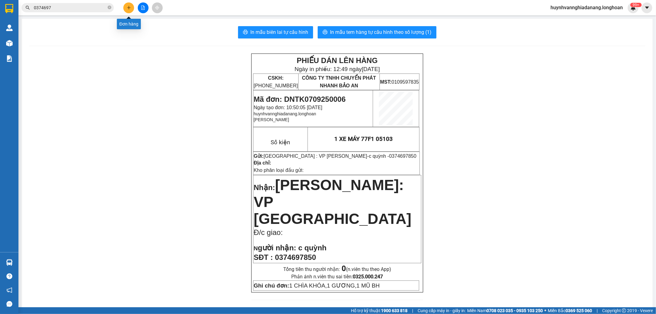
click at [128, 7] on icon "plus" at bounding box center [128, 7] width 3 height 0
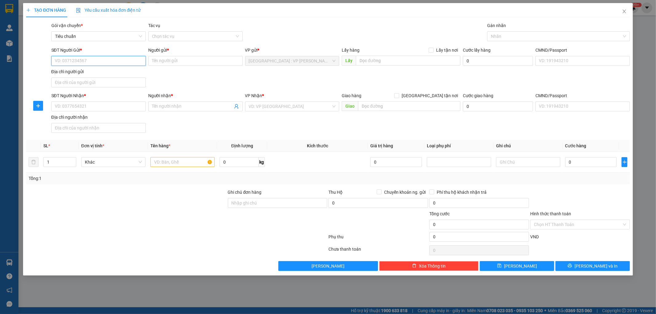
click at [74, 62] on input "SĐT Người Gửi *" at bounding box center [98, 61] width 94 height 10
type input "0935787850"
click at [168, 59] on input "Người gửi *" at bounding box center [195, 61] width 94 height 10
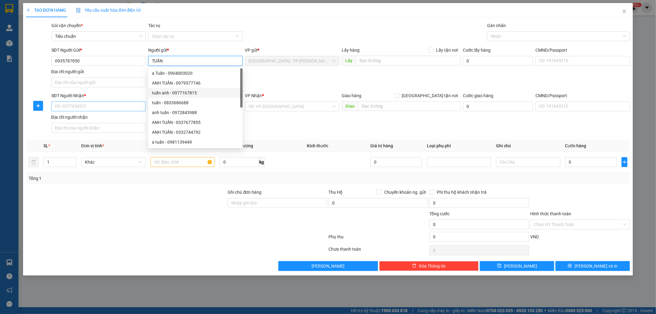
type input "TUẤN"
click at [90, 106] on input "SĐT Người Nhận *" at bounding box center [98, 107] width 94 height 10
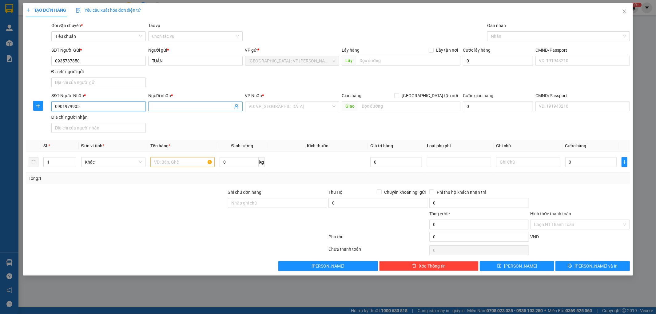
type input "0901979905"
click at [168, 107] on input "Người nhận *" at bounding box center [192, 106] width 81 height 7
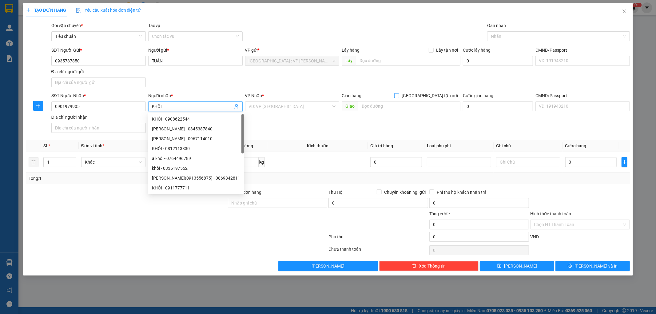
type input "KHÔI"
click at [399, 95] on input "[GEOGRAPHIC_DATA] tận nơi" at bounding box center [396, 95] width 4 height 4
checkbox input "true"
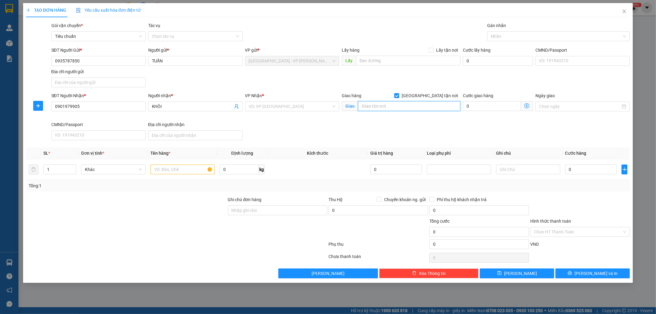
click at [392, 106] on input "text" at bounding box center [409, 106] width 102 height 10
click at [308, 107] on input "search" at bounding box center [290, 106] width 83 height 9
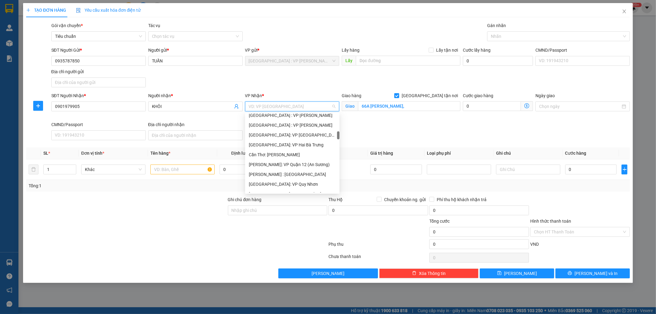
scroll to position [205, 0]
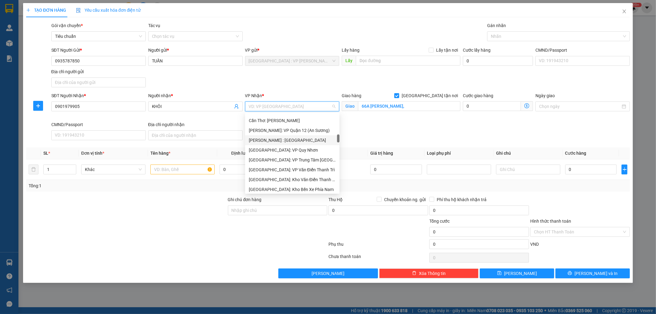
click at [304, 141] on div "[PERSON_NAME] : [GEOGRAPHIC_DATA]" at bounding box center [292, 140] width 87 height 7
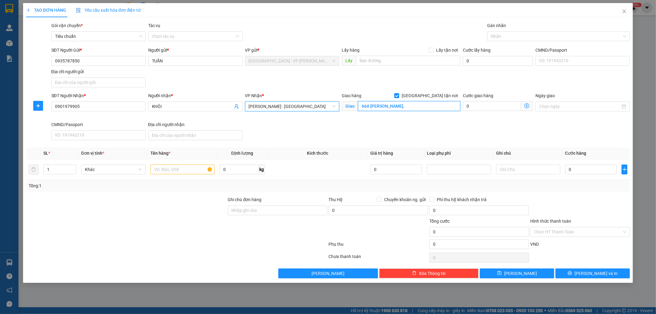
click at [404, 106] on input "66A [PERSON_NAME]," at bounding box center [409, 106] width 102 height 10
click at [413, 102] on input "66A [PERSON_NAME]," at bounding box center [409, 106] width 102 height 10
type input "66A [PERSON_NAME],TP VŨNG TÀU"
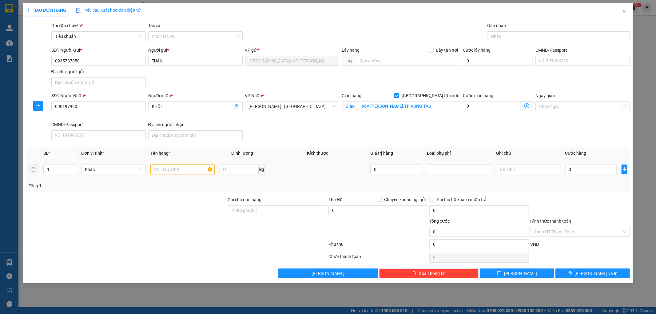
click at [162, 168] on input "text" at bounding box center [182, 170] width 64 height 10
type input "1 XE MÁY"
click at [595, 171] on input "0" at bounding box center [591, 170] width 52 height 10
type input "9"
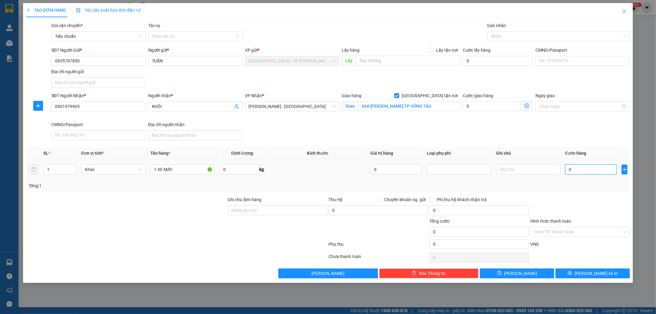
type input "9"
type input "93"
type input "930"
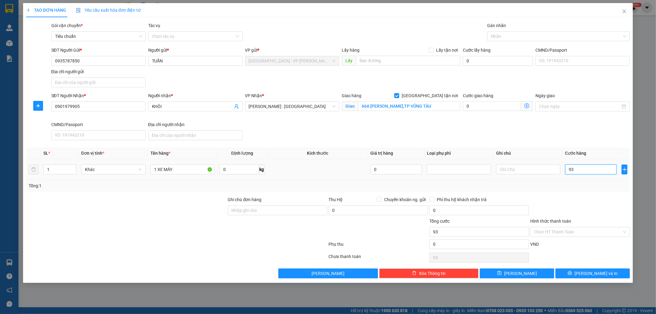
type input "930"
type input "9.300"
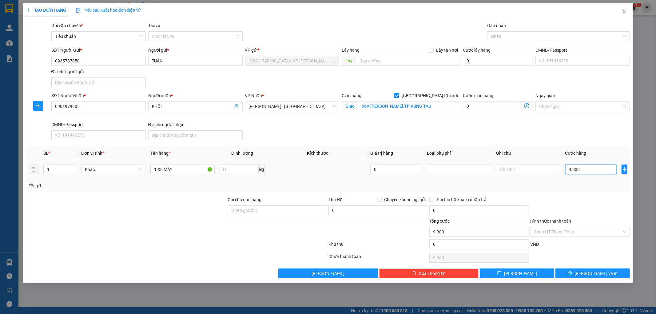
type input "93.000"
type input "930.000"
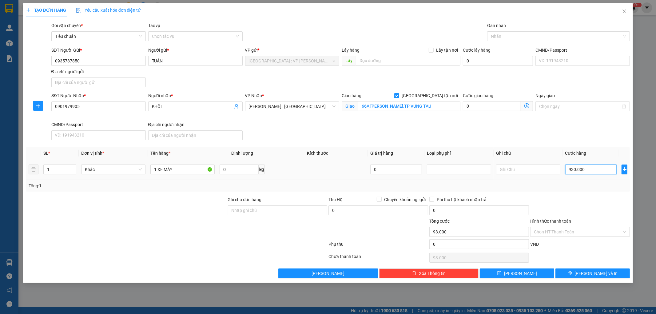
type input "930.000"
click at [293, 208] on input "Ghi chú đơn hàng" at bounding box center [278, 210] width 100 height 10
click at [398, 108] on input "66A [PERSON_NAME],TP VŨNG TÀU" at bounding box center [409, 106] width 102 height 10
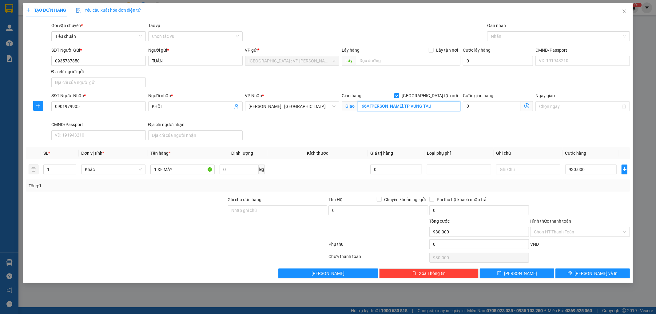
click at [398, 106] on input "66A [PERSON_NAME],TP VŨNG TÀU" at bounding box center [409, 106] width 102 height 10
type input "[STREET_ADDRESS][PERSON_NAME]"
drag, startPoint x: 184, startPoint y: 171, endPoint x: 187, endPoint y: 171, distance: 3.1
click at [185, 171] on input "1 XE MÁY" at bounding box center [182, 170] width 64 height 10
click at [182, 170] on input "1 XE MÁY 43AB 06927" at bounding box center [182, 170] width 64 height 10
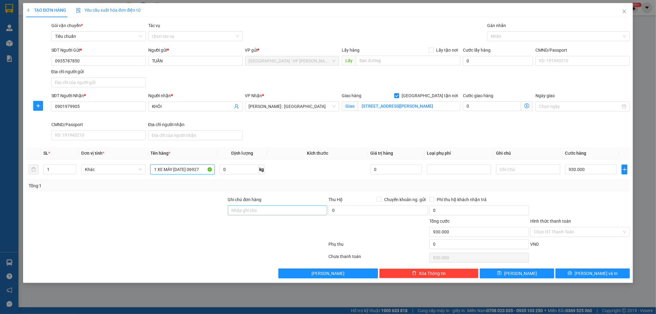
type input "1 XE MÁY [DATE] 06927"
click at [291, 211] on input "Ghi chú đơn hàng" at bounding box center [278, 210] width 100 height 10
click at [261, 211] on input "1 CHÌA KHÓA,2 GƯƠNG,1 MŨ BH" at bounding box center [278, 210] width 100 height 10
type input "1 CHÌA KHÓA,1 GƯƠNG,1 MŨ BH"
click at [571, 231] on input "Hình thức thanh toán" at bounding box center [578, 231] width 88 height 9
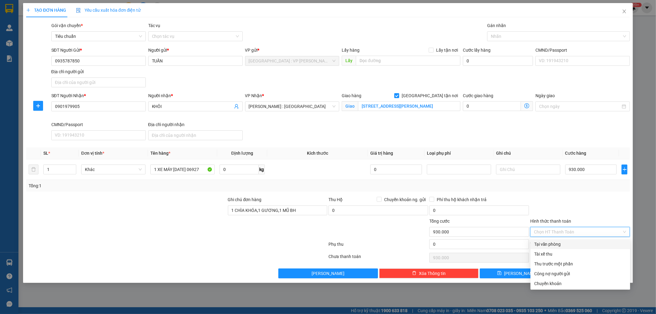
click at [569, 244] on div "Tại văn phòng" at bounding box center [580, 244] width 92 height 7
type input "0"
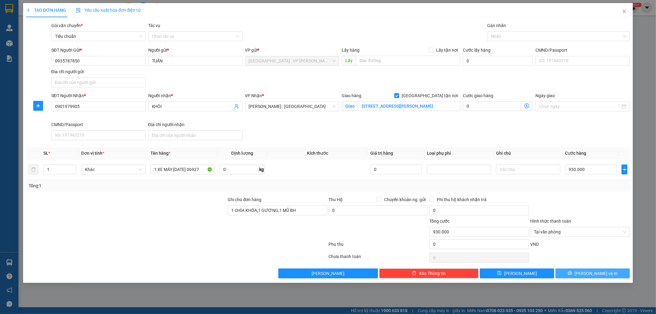
click at [588, 274] on span "[PERSON_NAME] và In" at bounding box center [596, 273] width 43 height 7
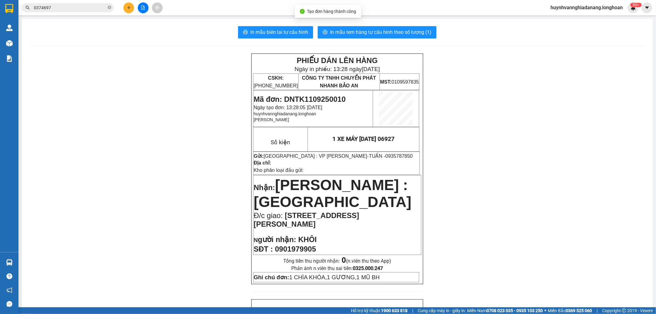
click at [282, 38] on div "In mẫu biên lai tự cấu hình In mẫu tem hàng tự cấu hình theo số lượng (1) PHIẾU…" at bounding box center [337, 309] width 631 height 580
click at [288, 31] on span "In mẫu biên lai tự cấu hình" at bounding box center [279, 32] width 58 height 8
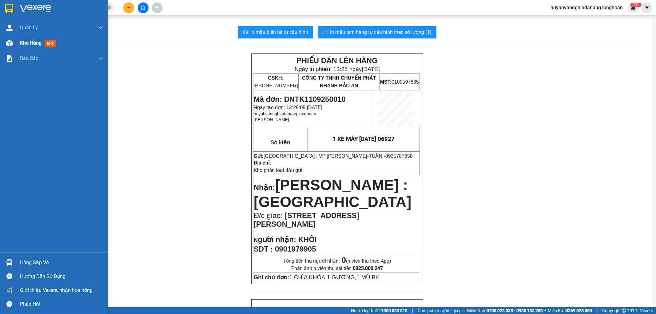
drag, startPoint x: 13, startPoint y: 41, endPoint x: 19, endPoint y: 39, distance: 6.6
click at [19, 39] on div "Kho hàng mới" at bounding box center [54, 42] width 108 height 15
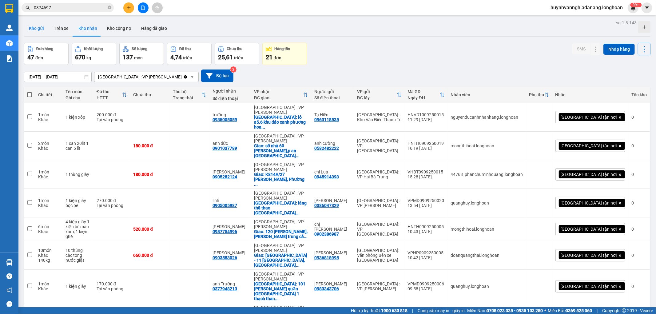
drag, startPoint x: 41, startPoint y: 28, endPoint x: 44, endPoint y: 28, distance: 3.7
click at [41, 28] on button "Kho gửi" at bounding box center [36, 28] width 25 height 15
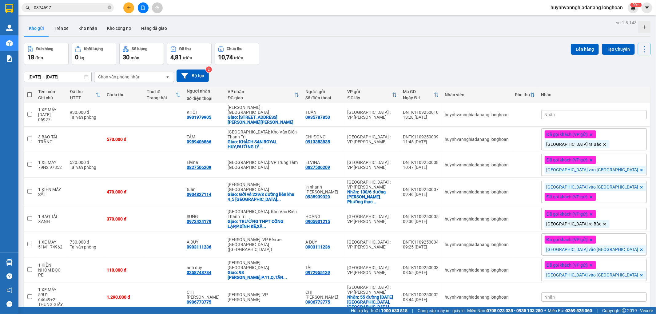
click at [607, 115] on div "Nhãn" at bounding box center [594, 114] width 106 height 9
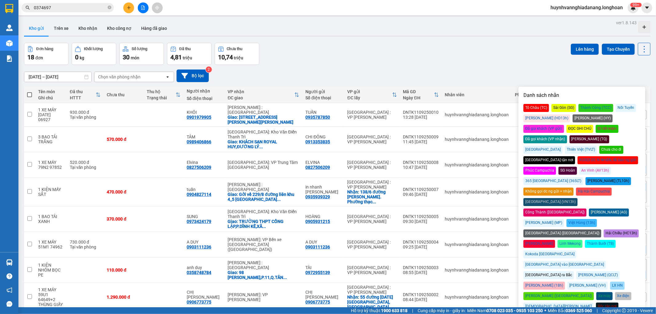
click at [564, 125] on div "Đã gọi khách (VP gửi)" at bounding box center [544, 129] width 41 height 8
click at [606, 261] on div "[GEOGRAPHIC_DATA] vào [GEOGRAPHIC_DATA]" at bounding box center [565, 265] width 82 height 8
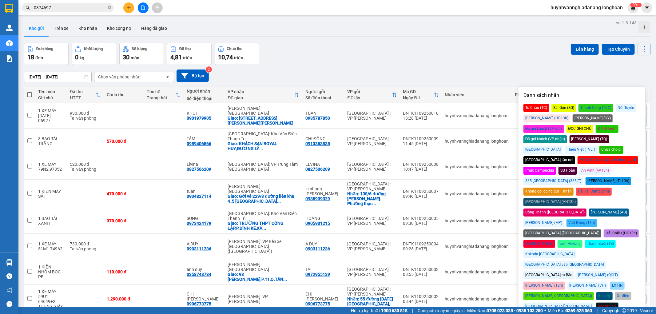
click at [467, 65] on div "[DATE] – [DATE] Press the down arrow key to interact with the calendar and sele…" at bounding box center [337, 76] width 627 height 22
